Goal: Task Accomplishment & Management: Use online tool/utility

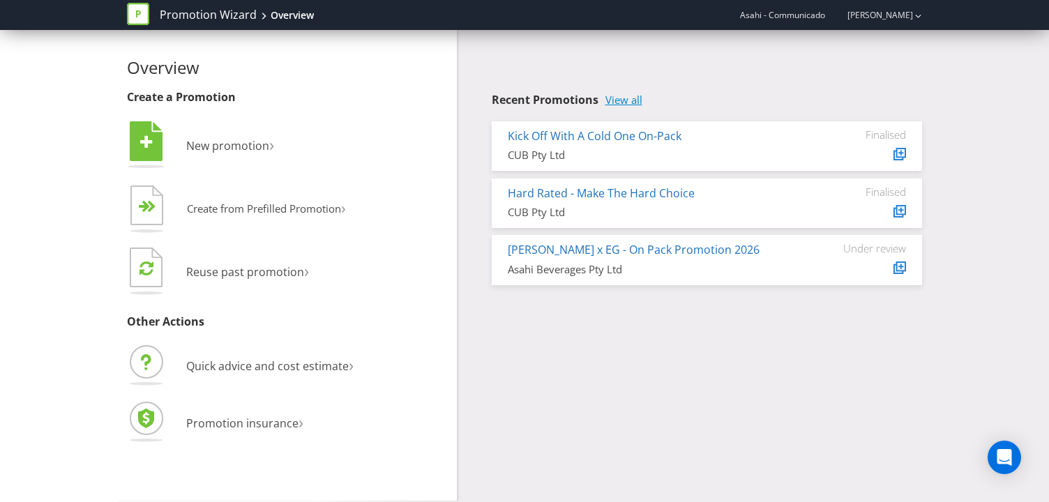
click at [620, 99] on link "View all" at bounding box center [624, 100] width 37 height 12
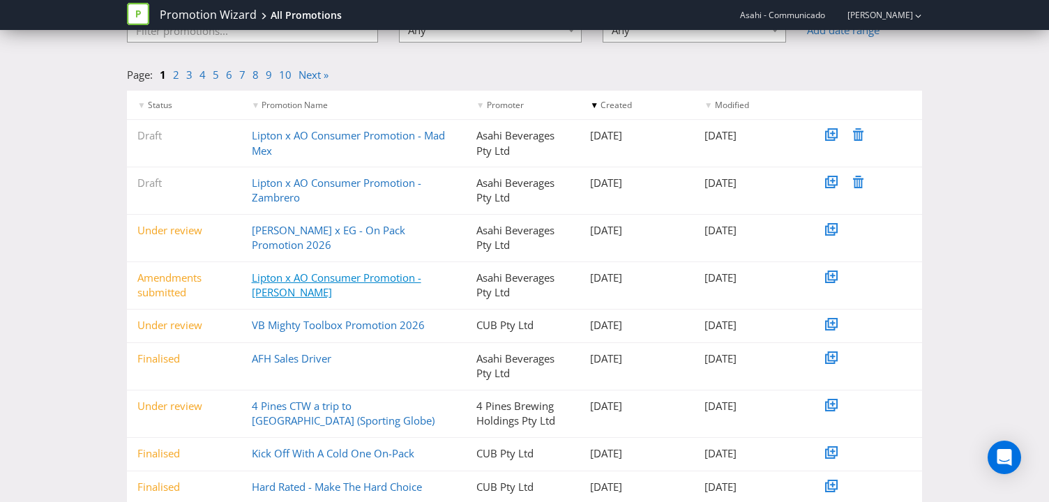
click at [369, 281] on link "Lipton x AO Consumer Promotion - [PERSON_NAME]" at bounding box center [337, 285] width 170 height 29
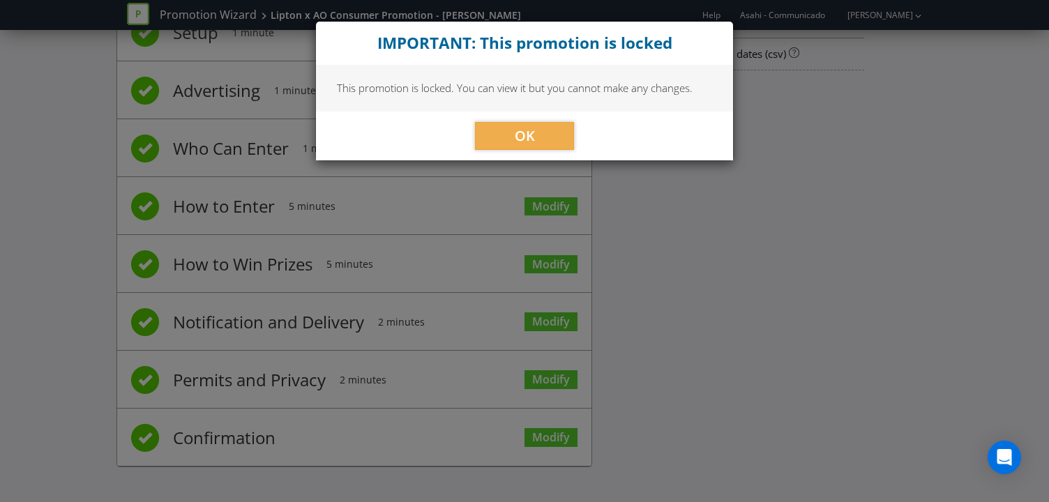
scroll to position [60, 0]
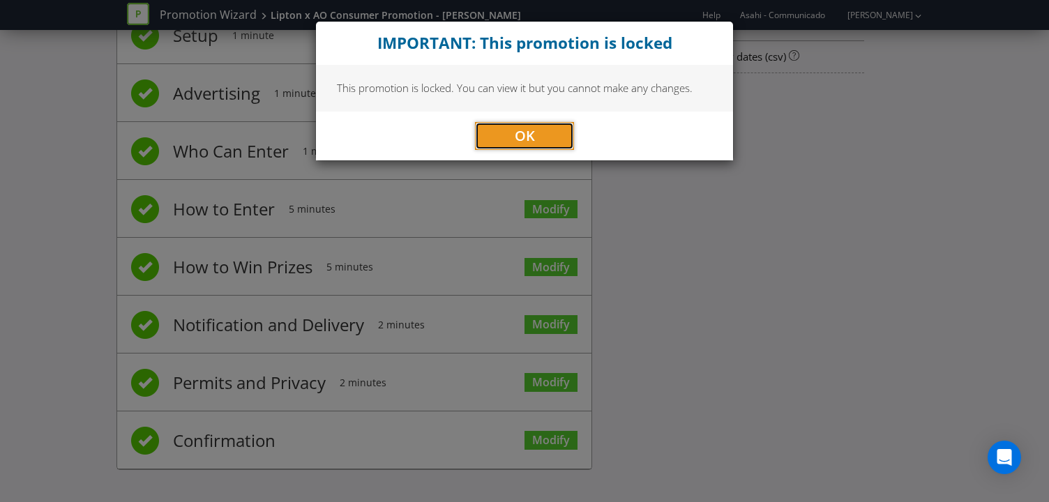
click at [499, 134] on button "OK" at bounding box center [524, 136] width 99 height 28
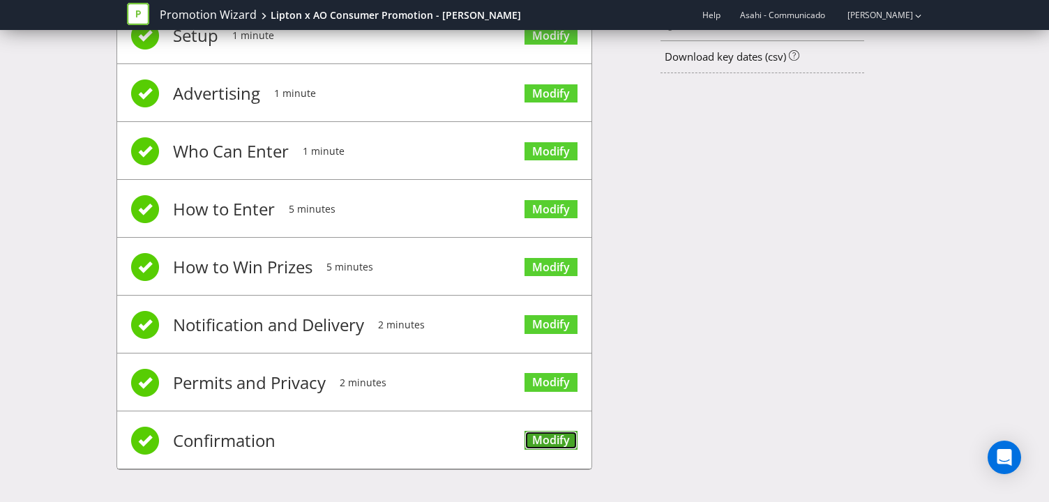
click at [530, 443] on link "Modify" at bounding box center [551, 440] width 53 height 19
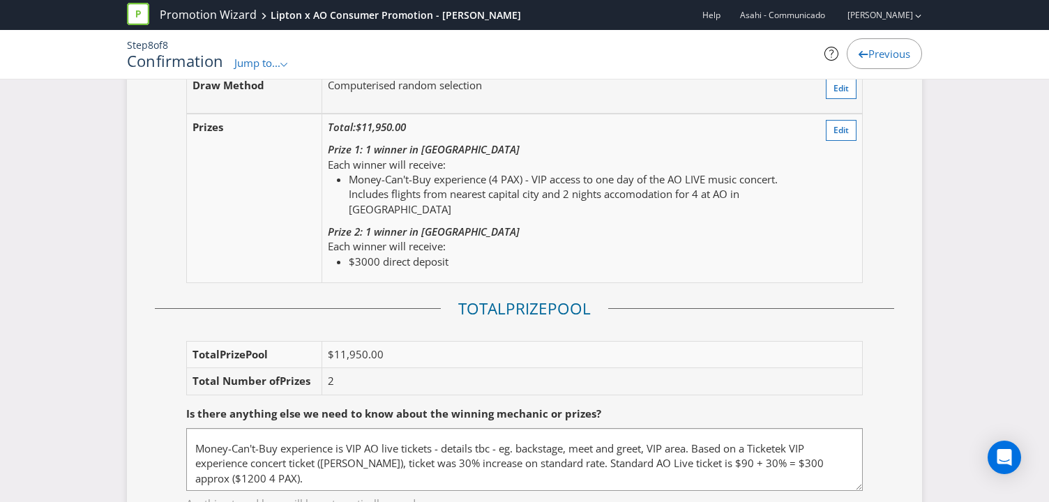
scroll to position [1893, 0]
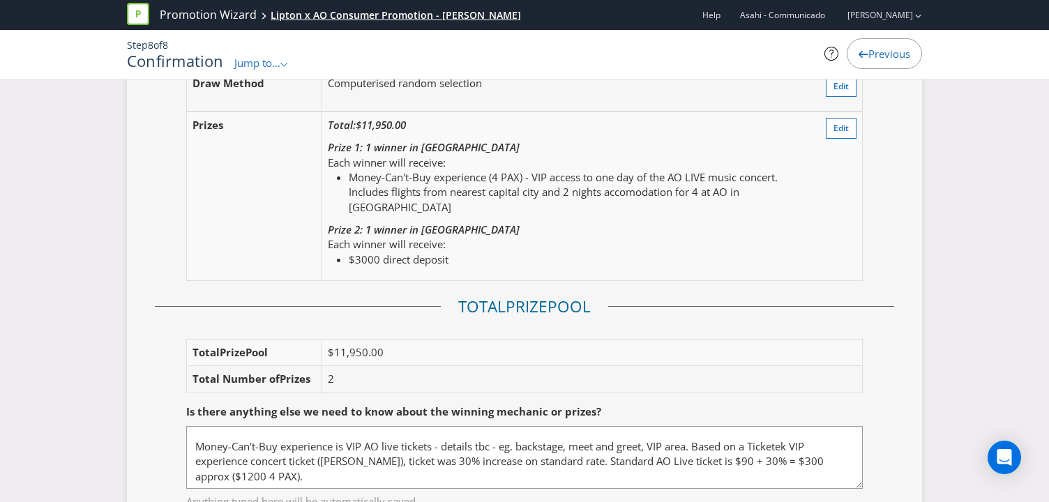
click at [358, 13] on div "Lipton x AO Consumer Promotion - [PERSON_NAME]" at bounding box center [396, 15] width 250 height 14
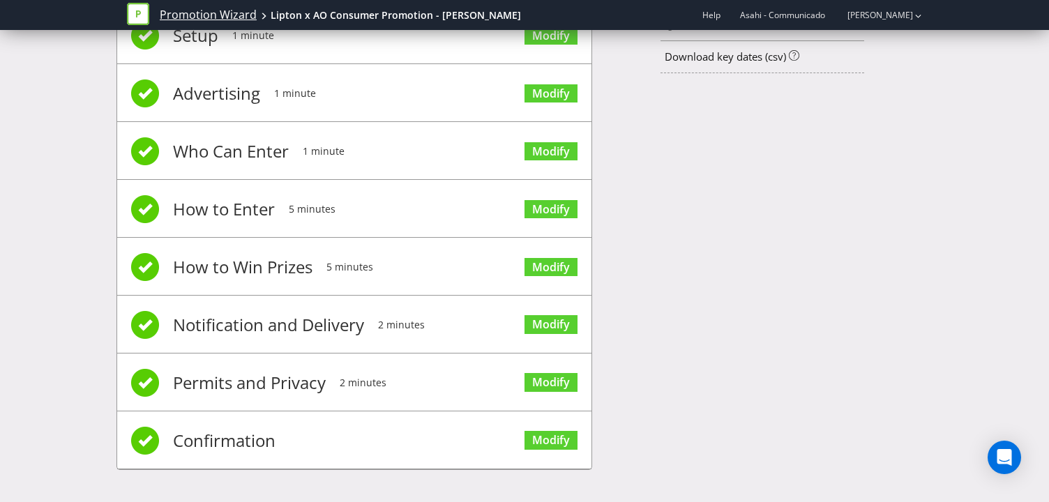
click at [206, 15] on link "Promotion Wizard" at bounding box center [208, 15] width 97 height 16
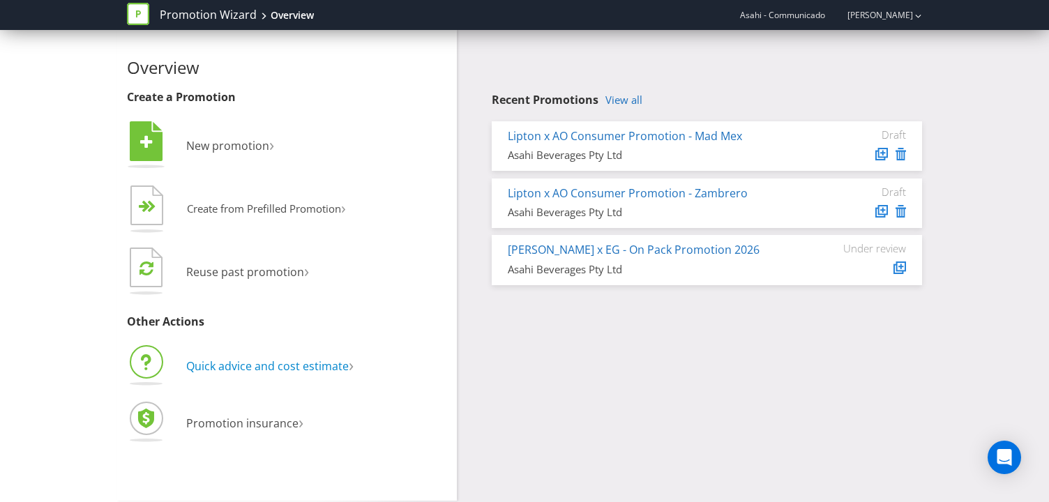
click at [241, 368] on span "Quick advice and cost estimate" at bounding box center [267, 366] width 163 height 15
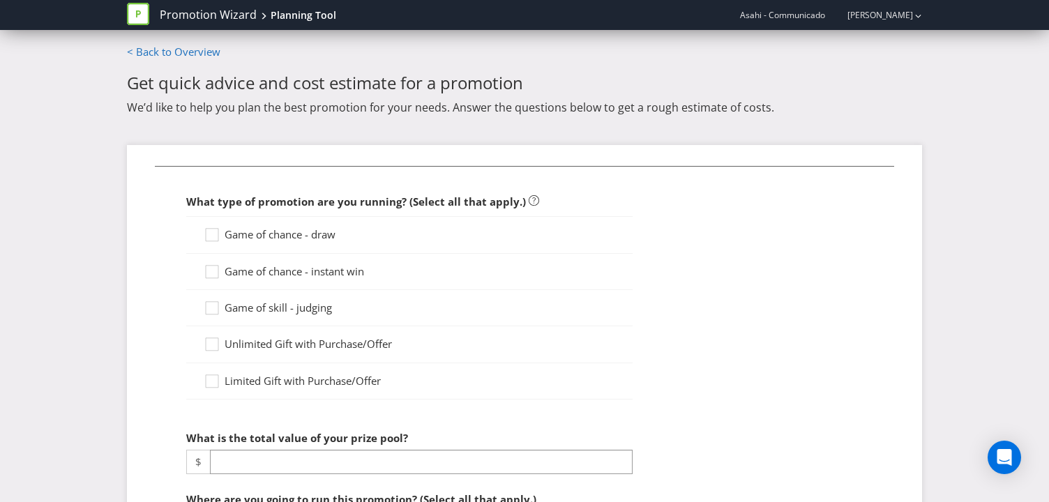
click at [271, 230] on span "Game of chance - draw" at bounding box center [280, 234] width 111 height 14
click at [0, 0] on input "Game of chance - draw" at bounding box center [0, 0] width 0 height 0
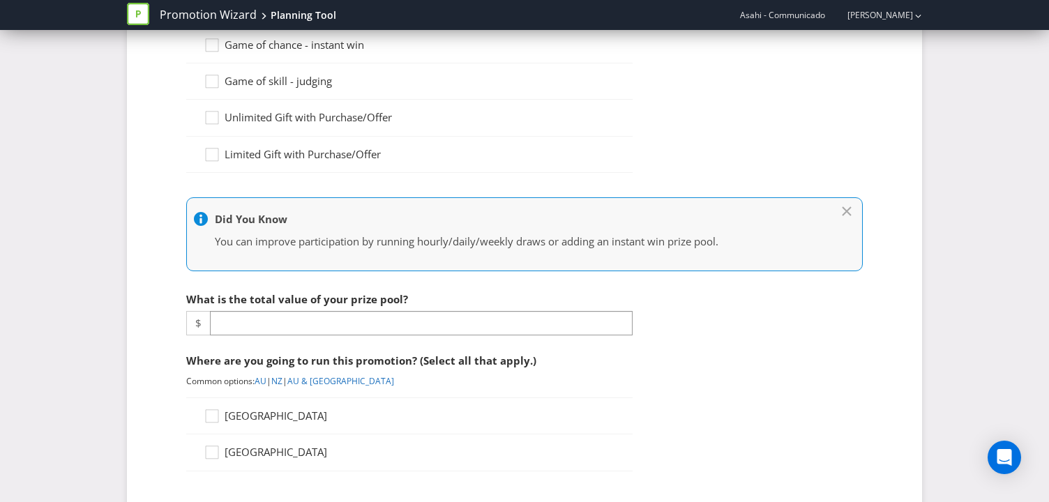
scroll to position [230, 0]
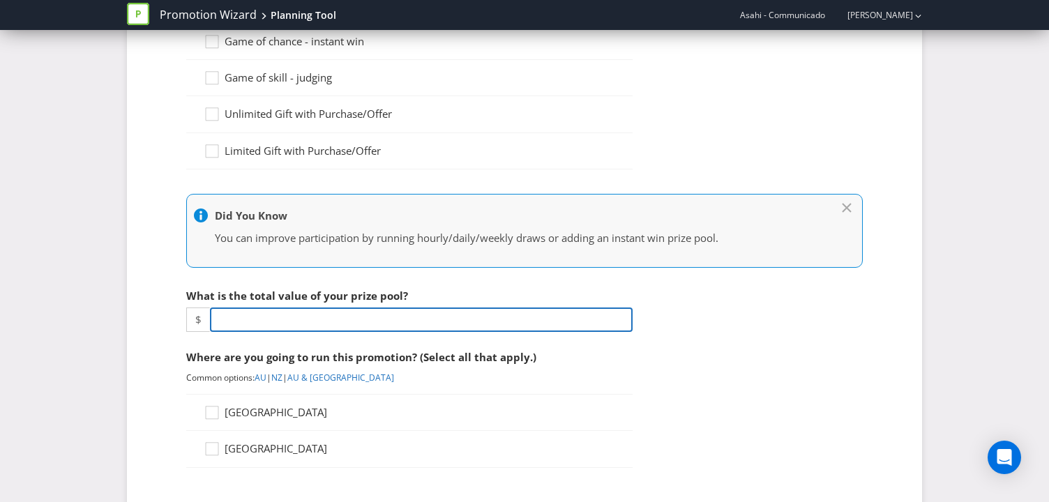
click at [347, 321] on input "number" at bounding box center [421, 320] width 423 height 24
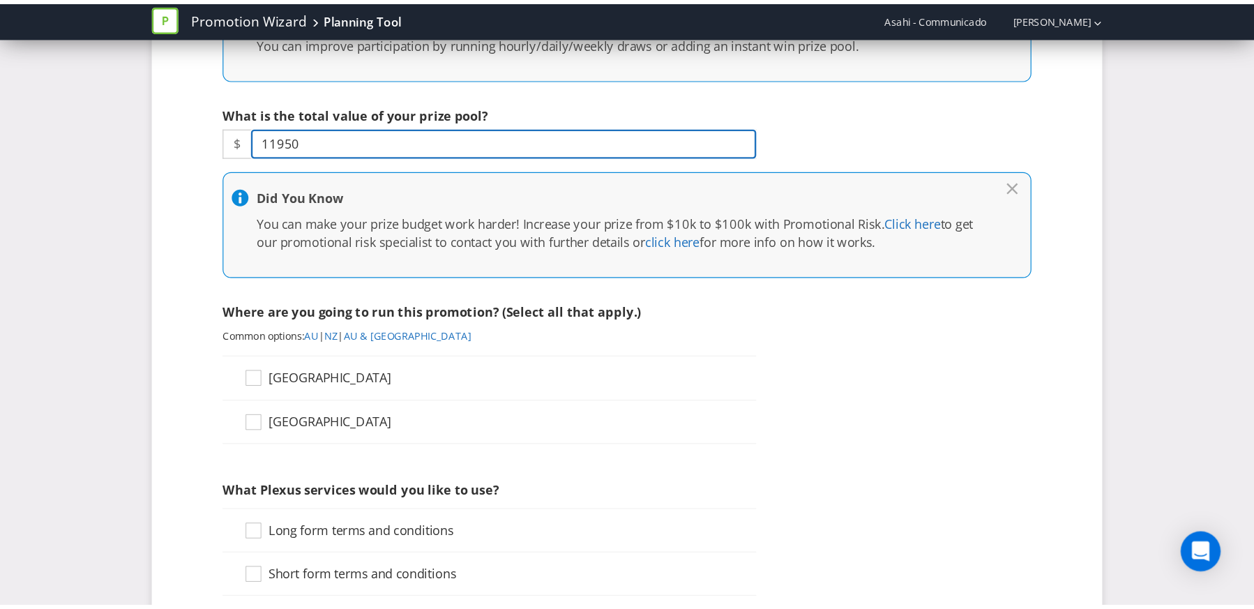
scroll to position [442, 0]
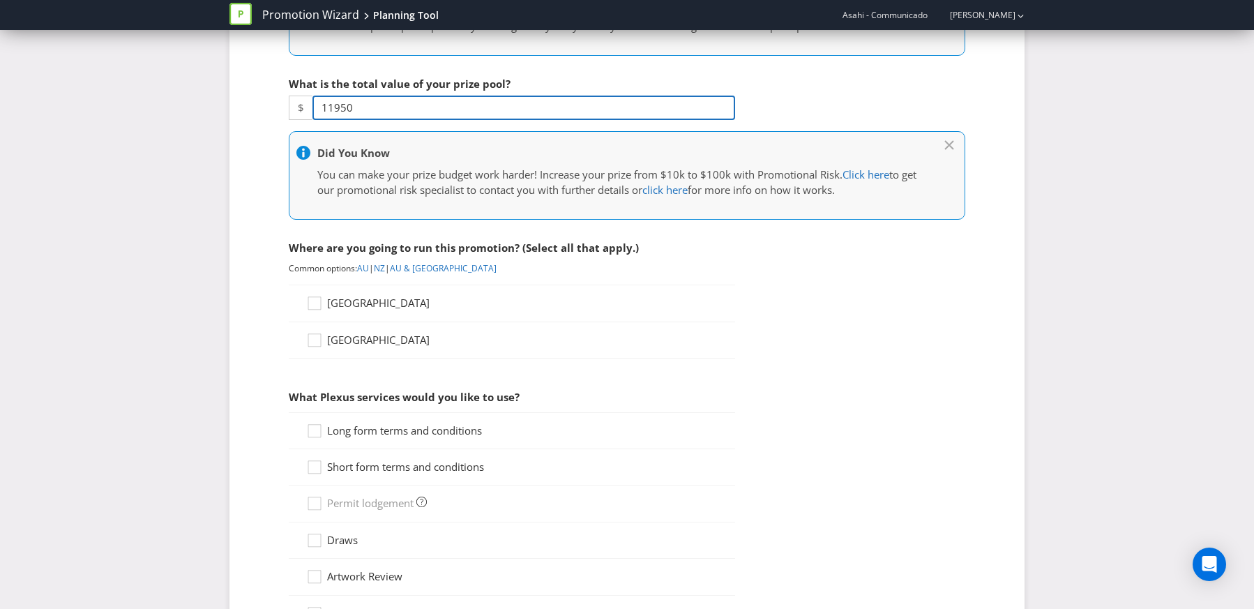
type input "11950"
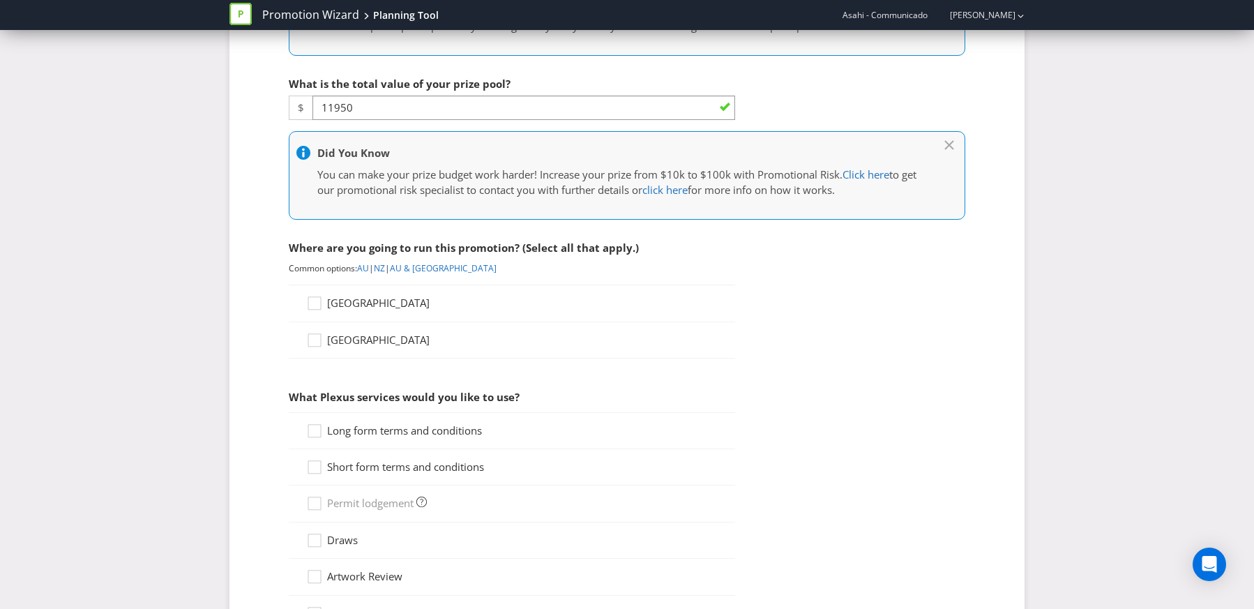
drag, startPoint x: 341, startPoint y: 304, endPoint x: 393, endPoint y: 333, distance: 59.4
click at [341, 303] on span "[GEOGRAPHIC_DATA]" at bounding box center [378, 303] width 103 height 14
click at [0, 0] on input "[GEOGRAPHIC_DATA]" at bounding box center [0, 0] width 0 height 0
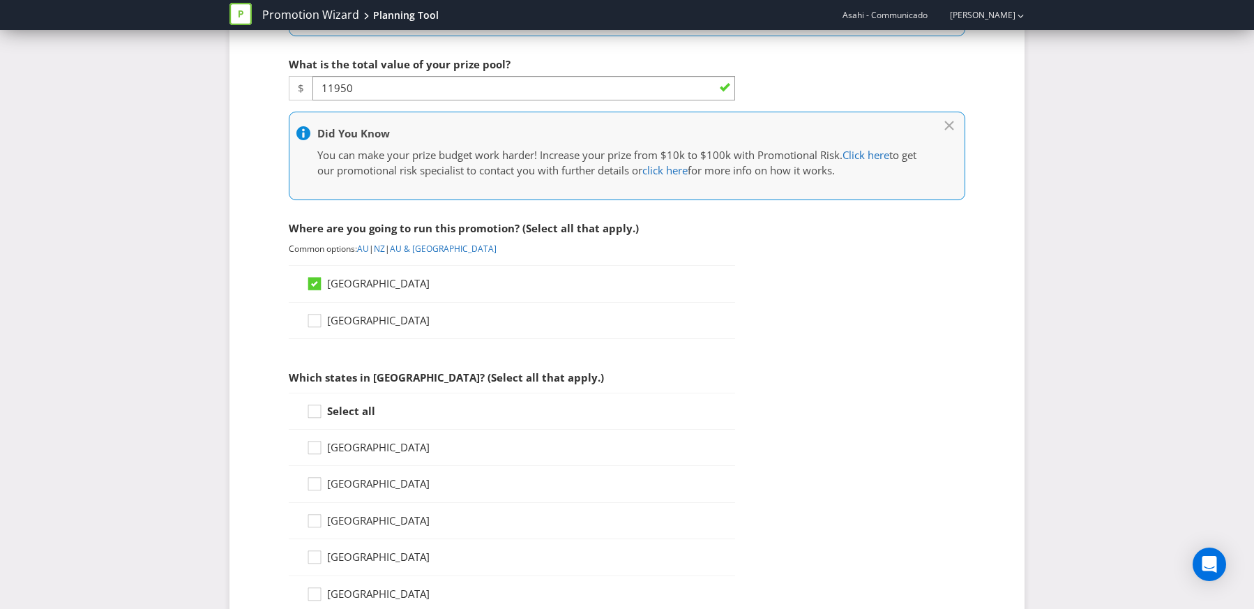
scroll to position [498, 0]
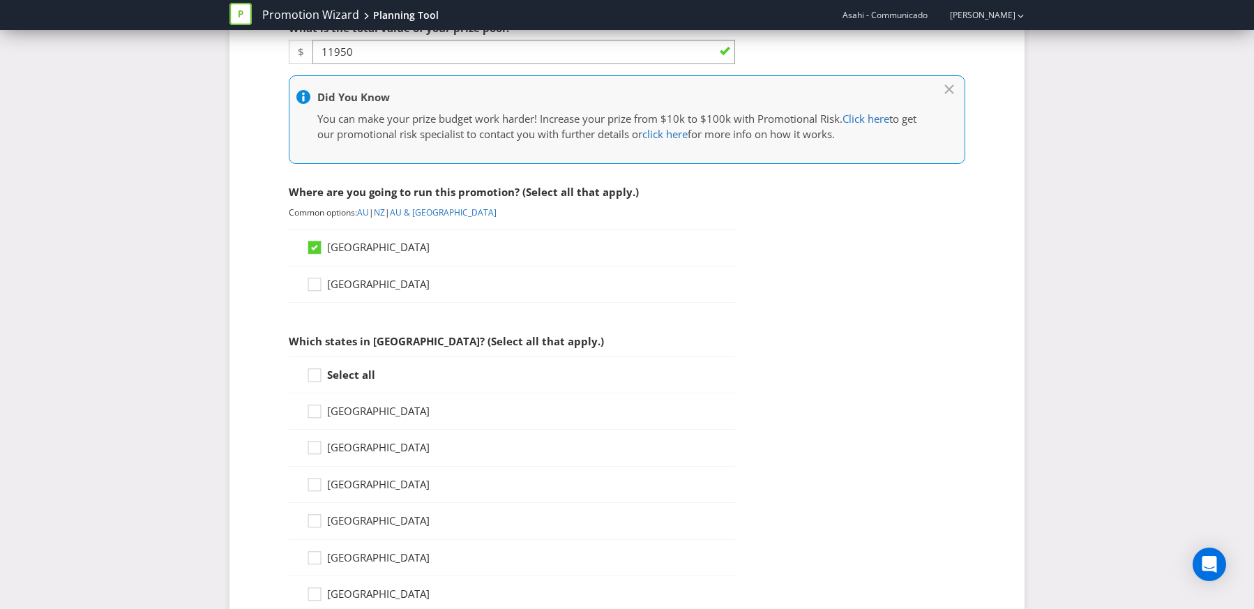
drag, startPoint x: 354, startPoint y: 372, endPoint x: 389, endPoint y: 383, distance: 36.6
click at [354, 371] on strong "Select all" at bounding box center [351, 375] width 48 height 14
click at [0, 0] on input "Select all" at bounding box center [0, 0] width 0 height 0
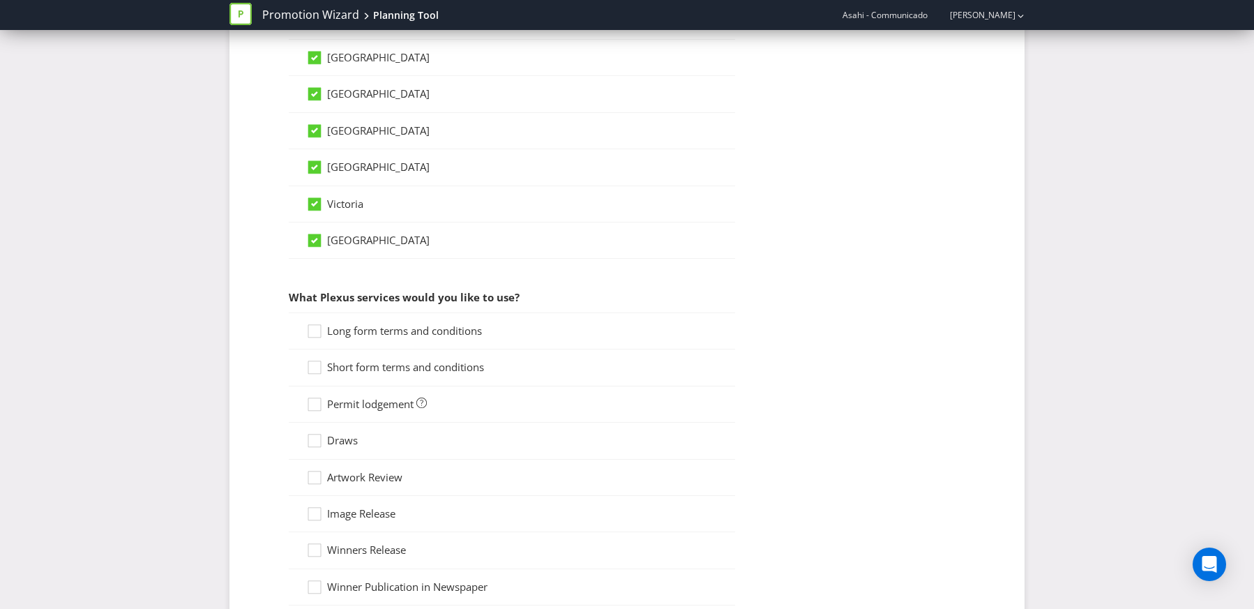
scroll to position [927, 0]
drag, startPoint x: 336, startPoint y: 331, endPoint x: 340, endPoint y: 360, distance: 28.9
click at [336, 332] on span "Long form terms and conditions" at bounding box center [404, 329] width 155 height 14
click at [0, 0] on input "Long form terms and conditions" at bounding box center [0, 0] width 0 height 0
click at [341, 366] on span "Short form terms and conditions" at bounding box center [405, 365] width 157 height 14
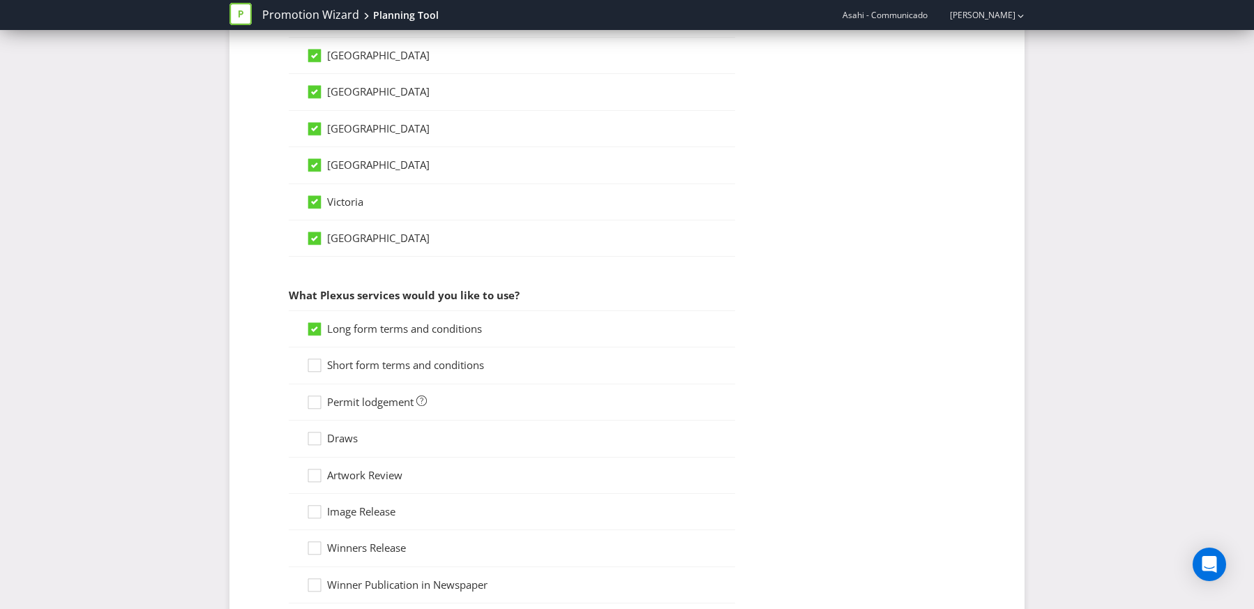
click at [0, 0] on input "Short form terms and conditions" at bounding box center [0, 0] width 0 height 0
click at [326, 322] on icon at bounding box center [316, 332] width 21 height 21
click at [0, 0] on input "Long form terms and conditions" at bounding box center [0, 0] width 0 height 0
drag, startPoint x: 336, startPoint y: 367, endPoint x: 345, endPoint y: 395, distance: 29.3
click at [338, 368] on span "Short form terms and conditions" at bounding box center [405, 365] width 157 height 14
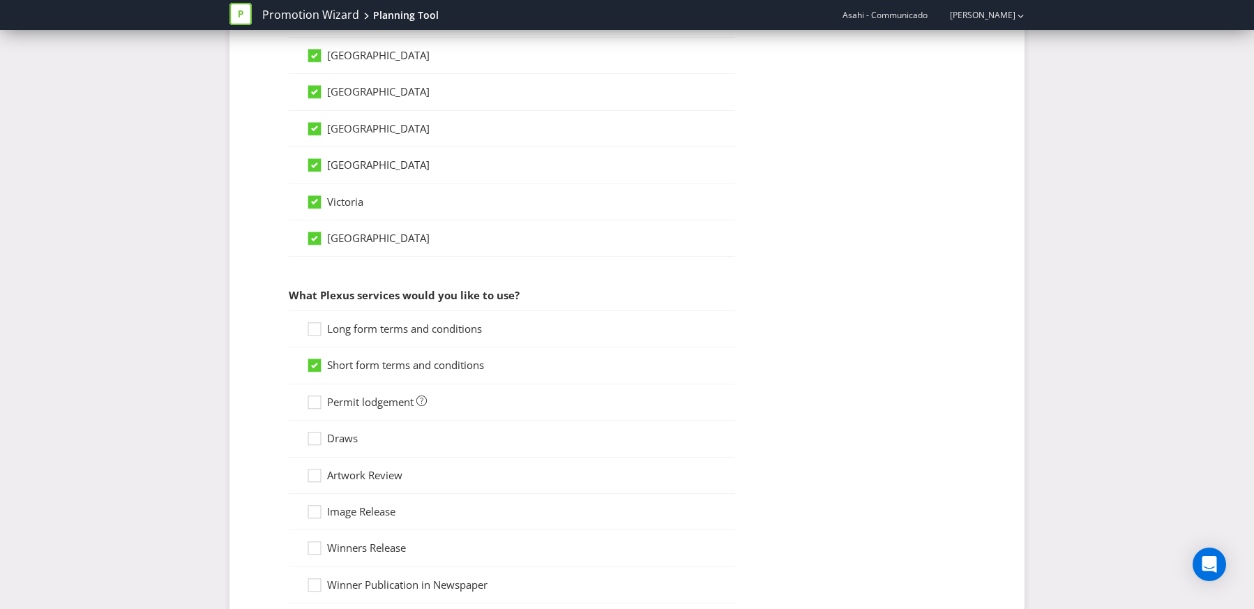
click at [0, 0] on input "Short form terms and conditions" at bounding box center [0, 0] width 0 height 0
drag, startPoint x: 349, startPoint y: 404, endPoint x: 352, endPoint y: 414, distance: 10.0
click at [351, 405] on span "Permit lodgement" at bounding box center [370, 402] width 87 height 14
click at [0, 0] on input "Permit lodgement" at bounding box center [0, 0] width 0 height 0
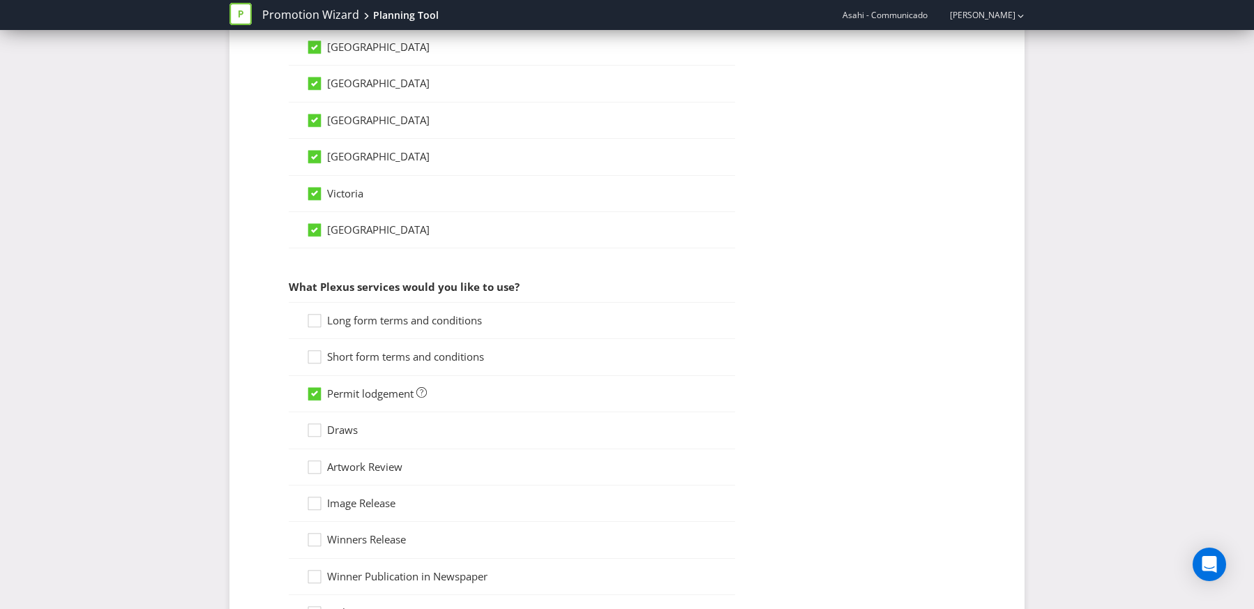
scroll to position [945, 0]
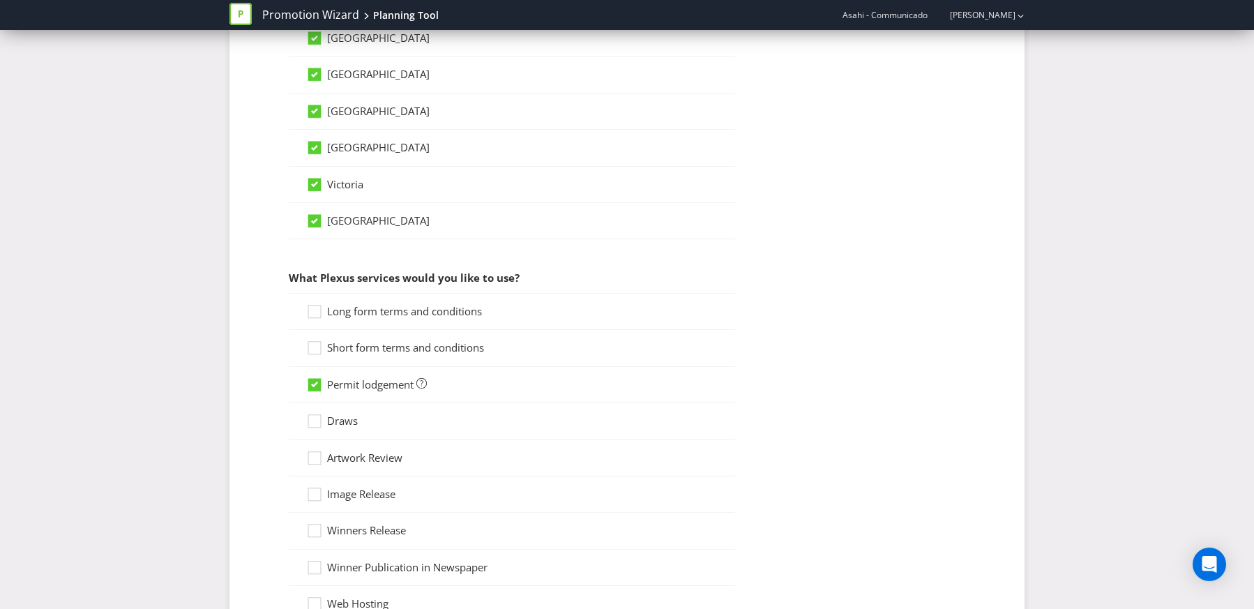
click at [353, 423] on span "Draws" at bounding box center [342, 421] width 31 height 14
click at [0, 0] on input "Draws" at bounding box center [0, 0] width 0 height 0
click at [353, 423] on span "Draws" at bounding box center [342, 421] width 31 height 14
click at [0, 0] on input "Draws" at bounding box center [0, 0] width 0 height 0
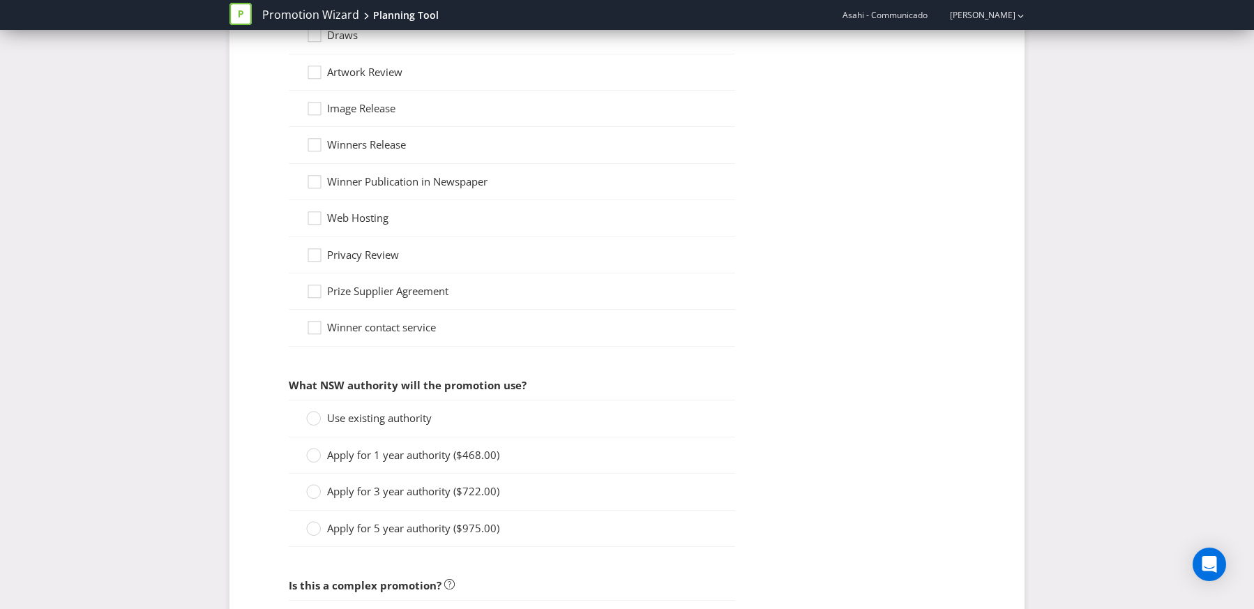
scroll to position [1370, 0]
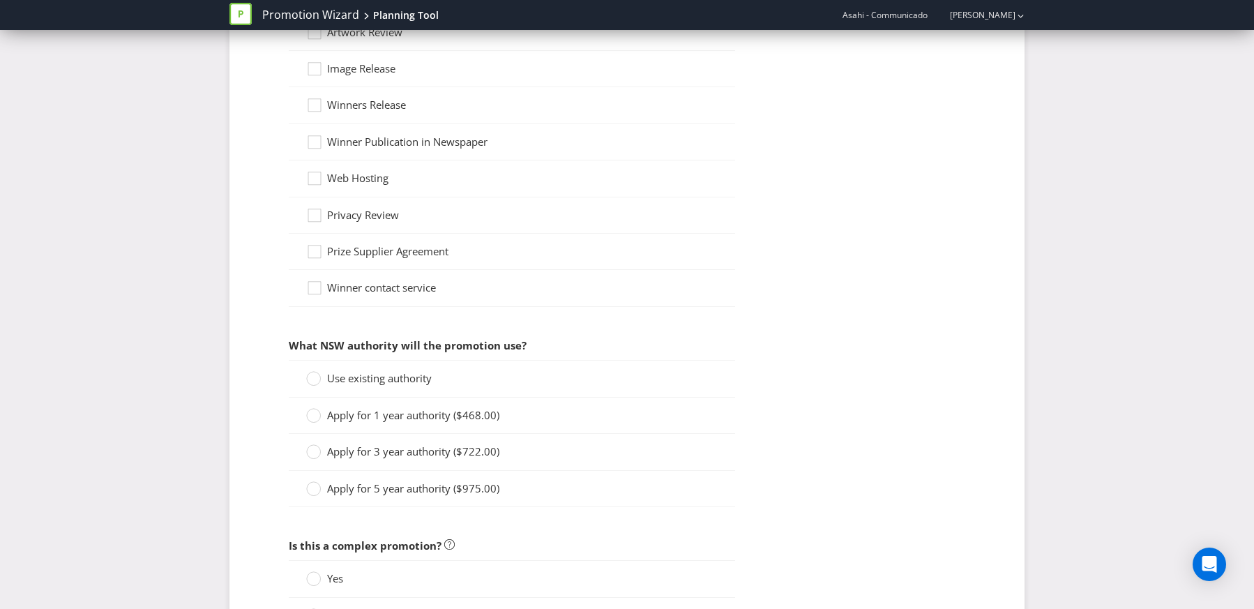
click at [371, 381] on span "Use existing authority" at bounding box center [379, 378] width 105 height 14
click at [0, 0] on input "Use existing authority" at bounding box center [0, 0] width 0 height 0
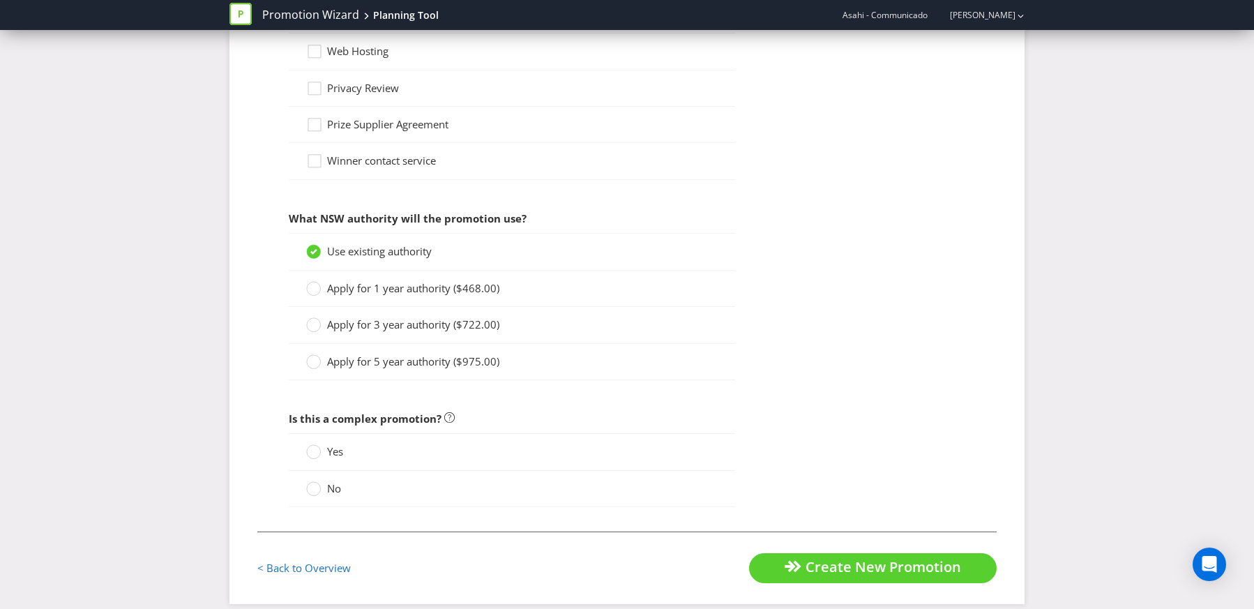
scroll to position [1505, 0]
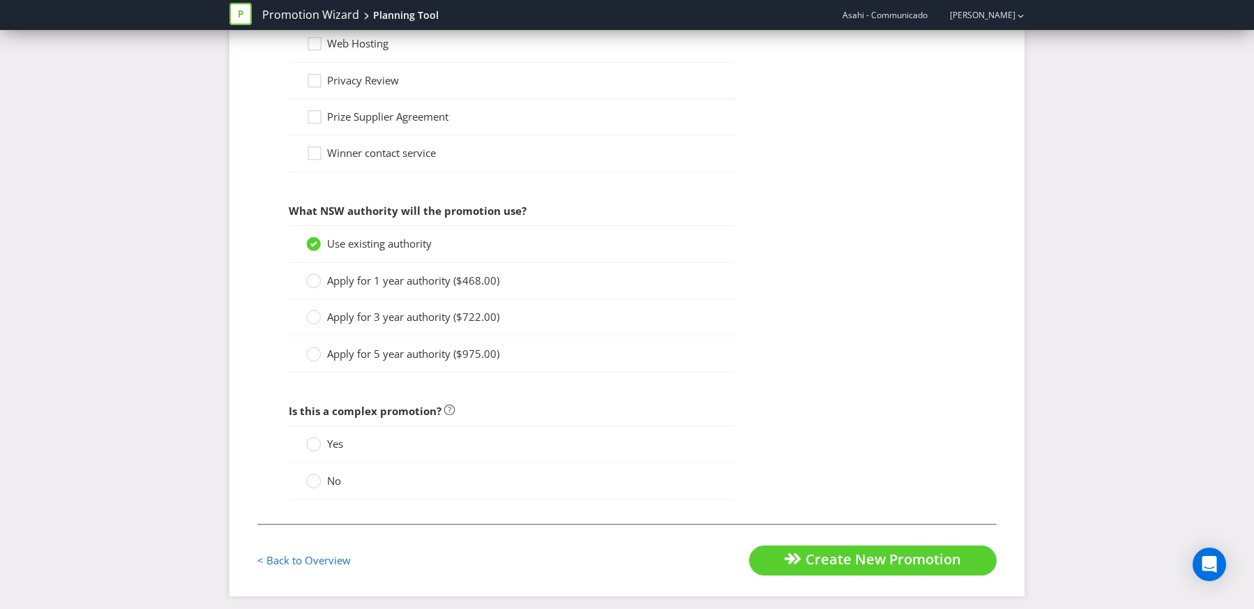
drag, startPoint x: 329, startPoint y: 477, endPoint x: 423, endPoint y: 480, distance: 94.9
click at [333, 478] on span "No" at bounding box center [334, 481] width 14 height 14
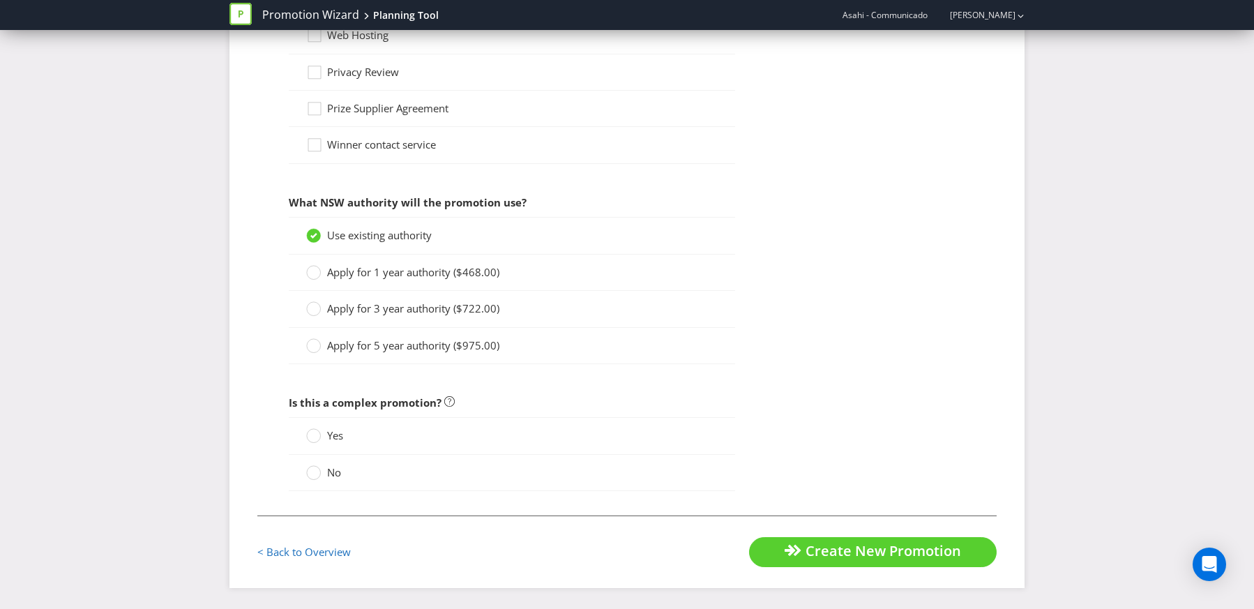
drag, startPoint x: 318, startPoint y: 472, endPoint x: 352, endPoint y: 473, distance: 33.5
click at [318, 472] on circle at bounding box center [314, 473] width 14 height 14
click at [0, 0] on input "No" at bounding box center [0, 0] width 0 height 0
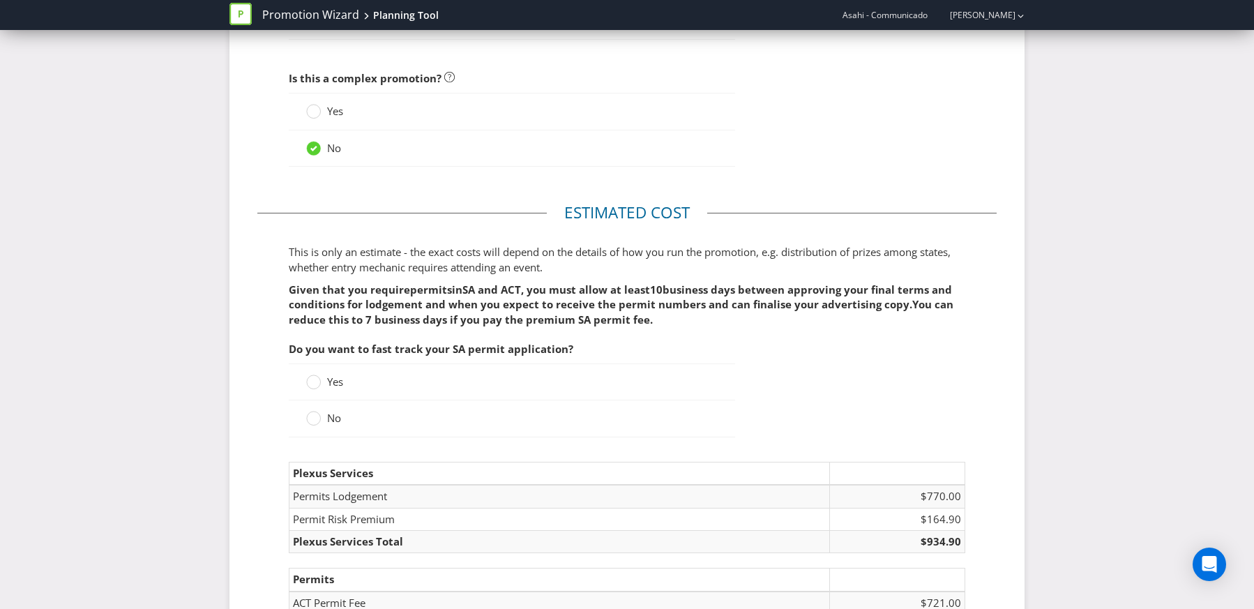
scroll to position [1887, 0]
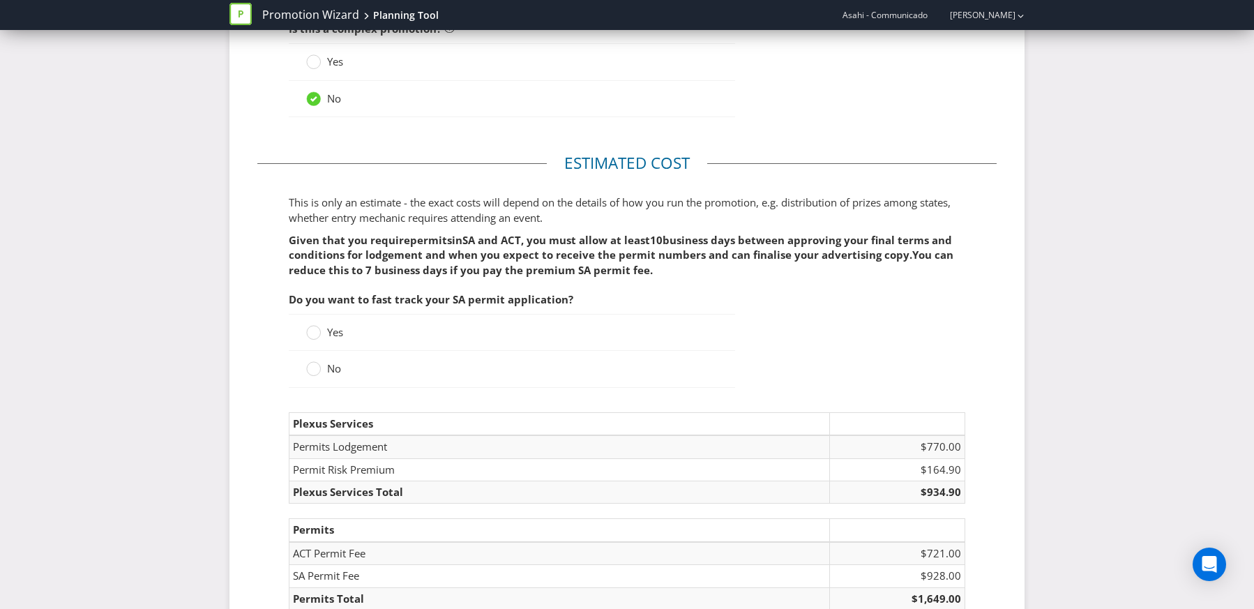
drag, startPoint x: 325, startPoint y: 333, endPoint x: 421, endPoint y: 382, distance: 107.6
click at [328, 333] on label "Yes" at bounding box center [326, 332] width 40 height 15
click at [0, 0] on input "Yes" at bounding box center [0, 0] width 0 height 0
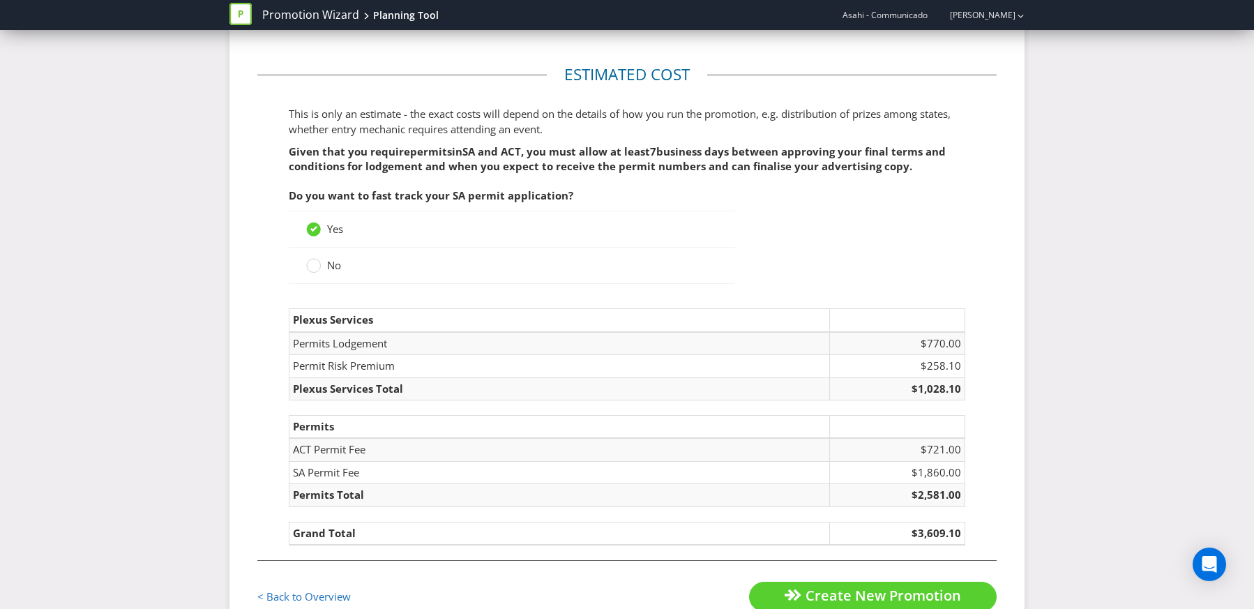
scroll to position [1977, 0]
click at [313, 265] on circle at bounding box center [314, 264] width 14 height 14
click at [0, 0] on input "No" at bounding box center [0, 0] width 0 height 0
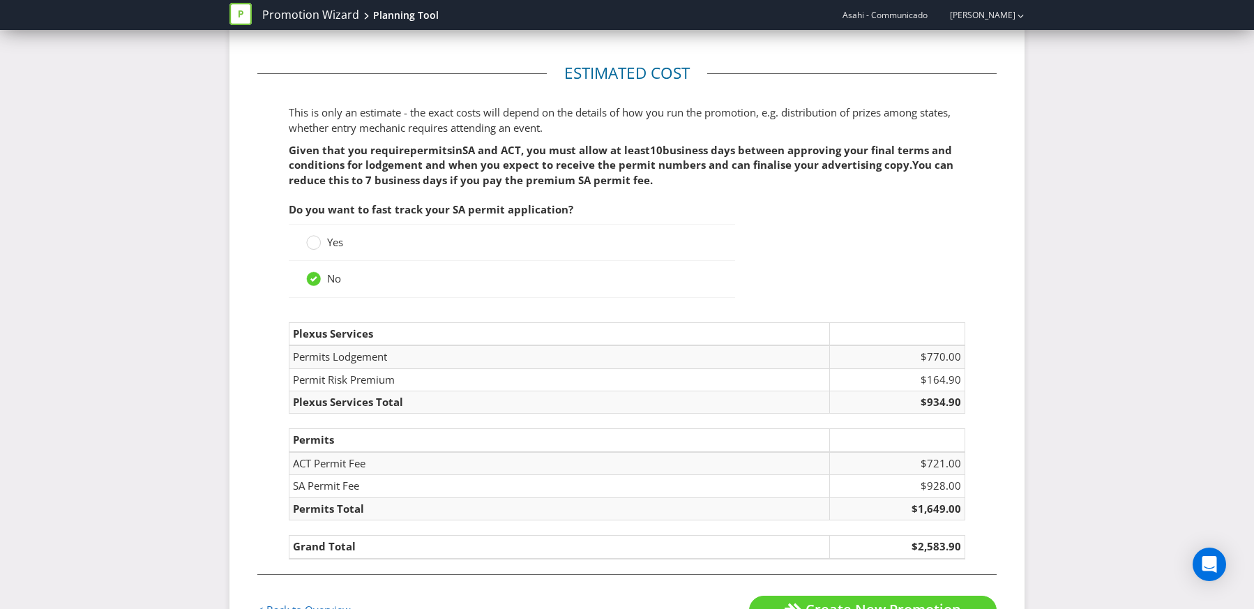
drag, startPoint x: 313, startPoint y: 243, endPoint x: 373, endPoint y: 258, distance: 61.8
click at [313, 244] on circle at bounding box center [314, 243] width 14 height 14
click at [0, 0] on input "Yes" at bounding box center [0, 0] width 0 height 0
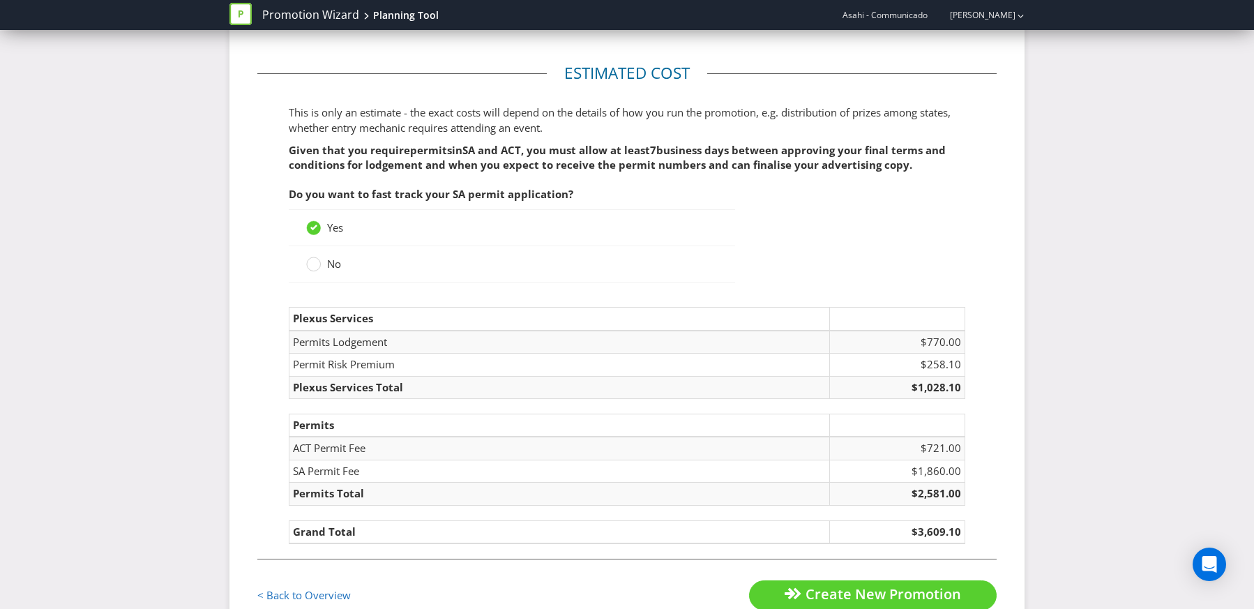
click at [322, 262] on label "No" at bounding box center [325, 264] width 38 height 15
click at [0, 0] on input "No" at bounding box center [0, 0] width 0 height 0
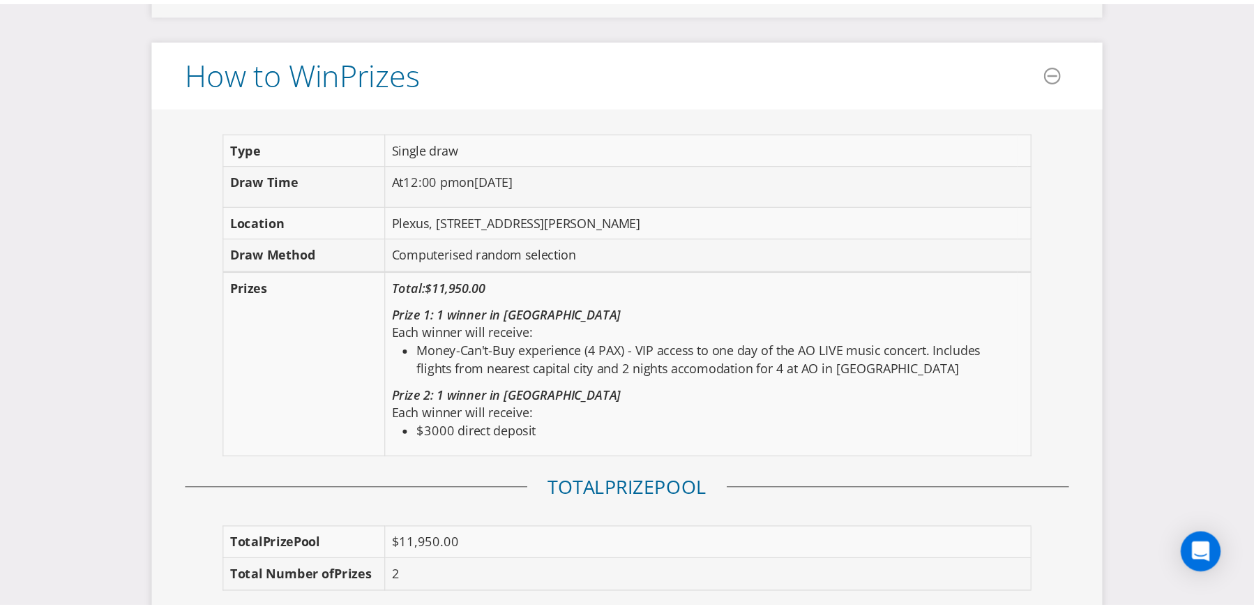
scroll to position [1608, 0]
